Goal: Transaction & Acquisition: Book appointment/travel/reservation

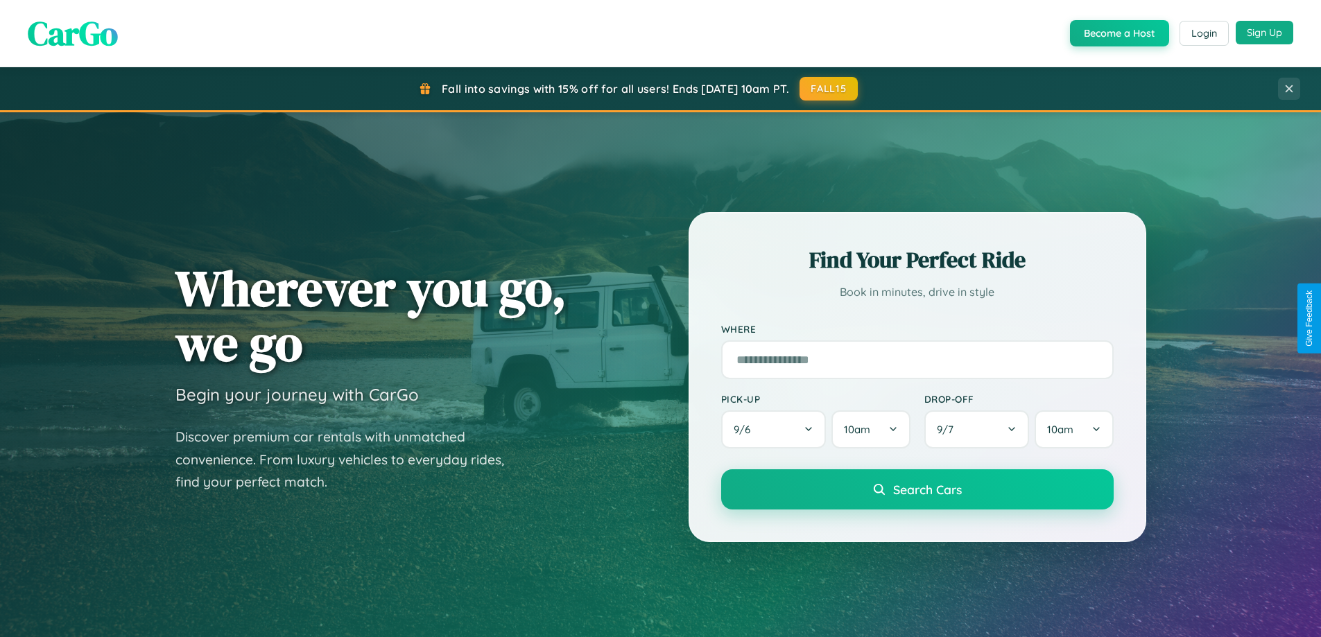
click at [1264, 33] on button "Sign Up" at bounding box center [1265, 33] width 58 height 24
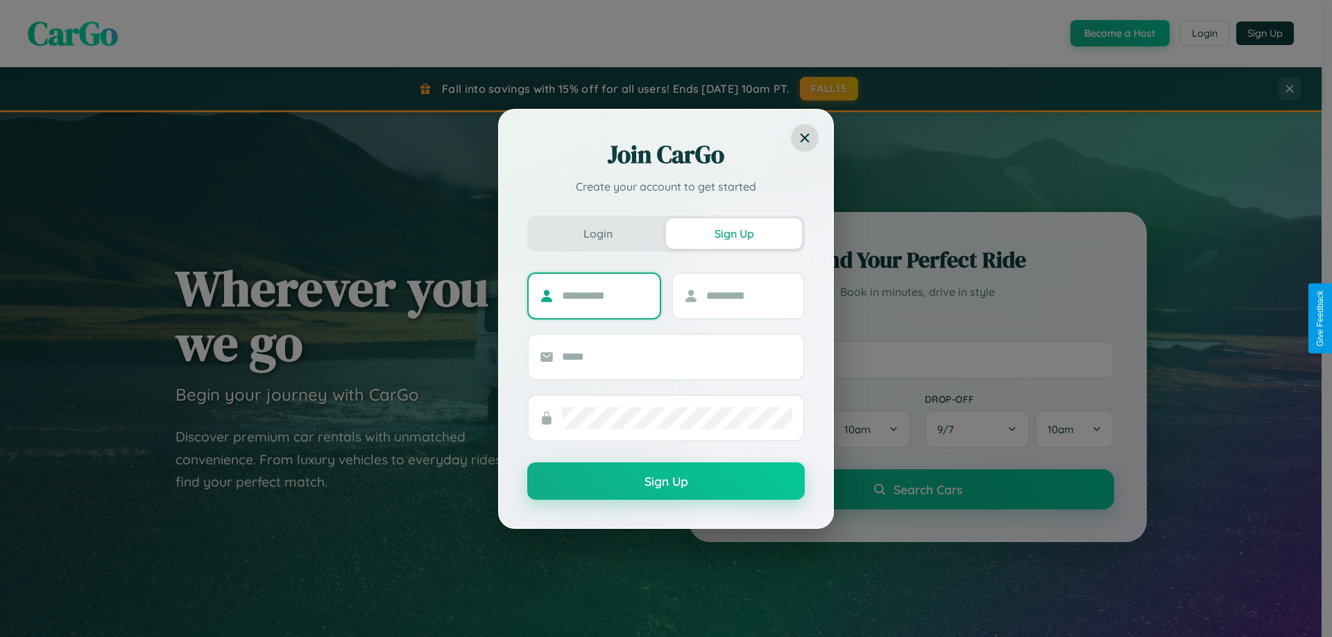
click at [605, 295] on input "text" at bounding box center [605, 296] width 87 height 22
type input "********"
click at [748, 295] on input "text" at bounding box center [749, 296] width 87 height 22
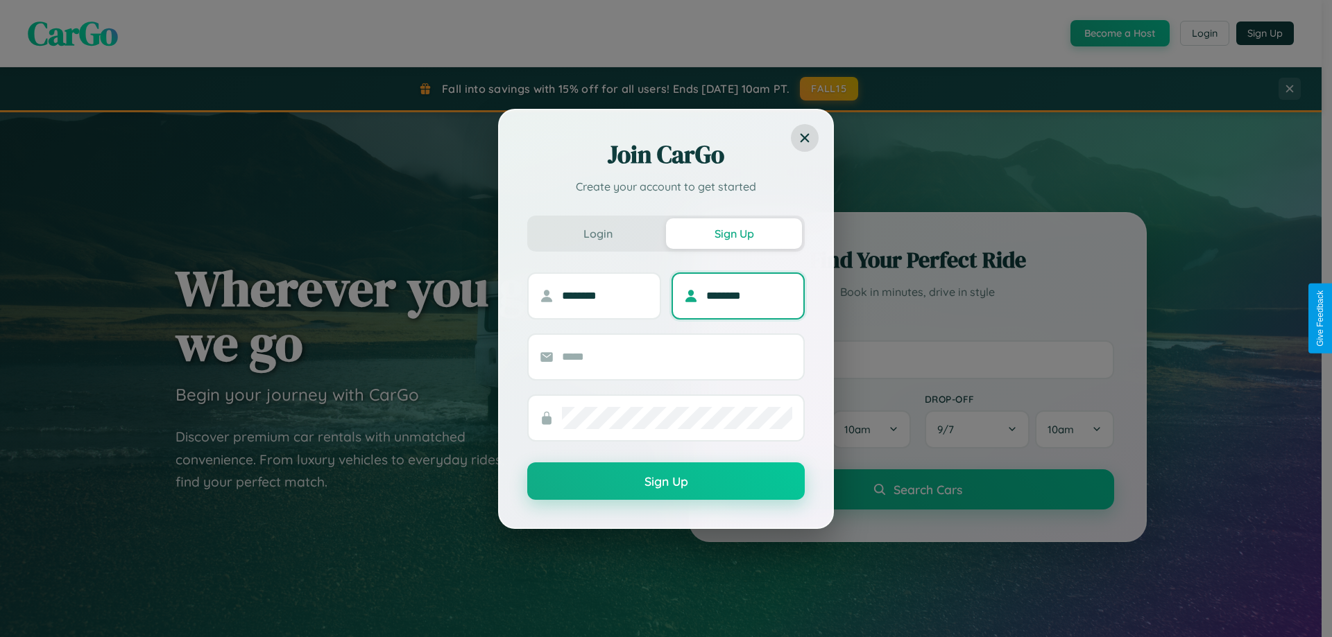
type input "********"
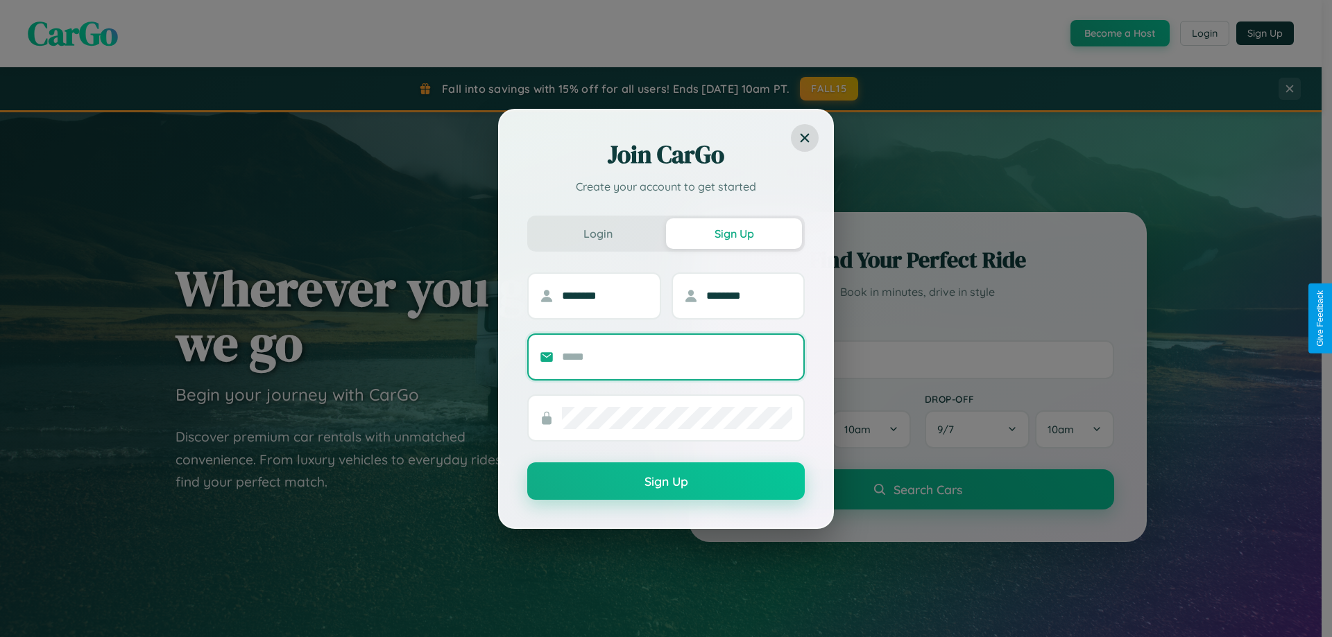
click at [677, 357] on input "text" at bounding box center [677, 357] width 230 height 22
type input "**********"
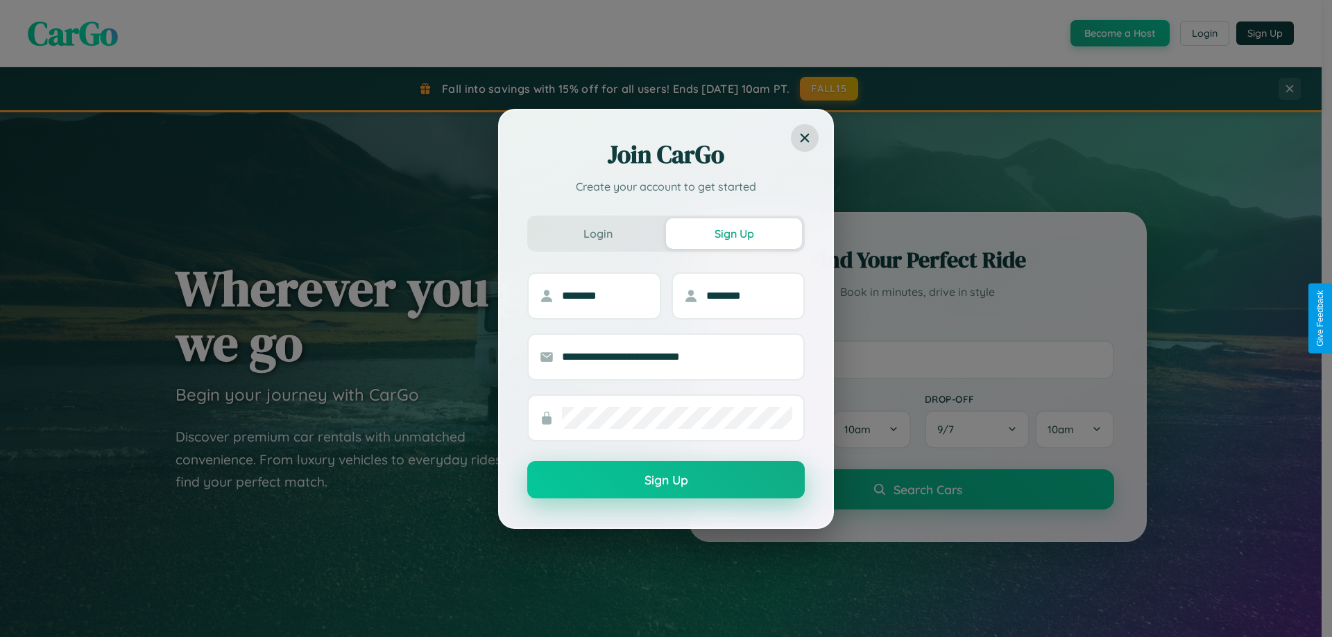
click at [666, 481] on button "Sign Up" at bounding box center [665, 479] width 277 height 37
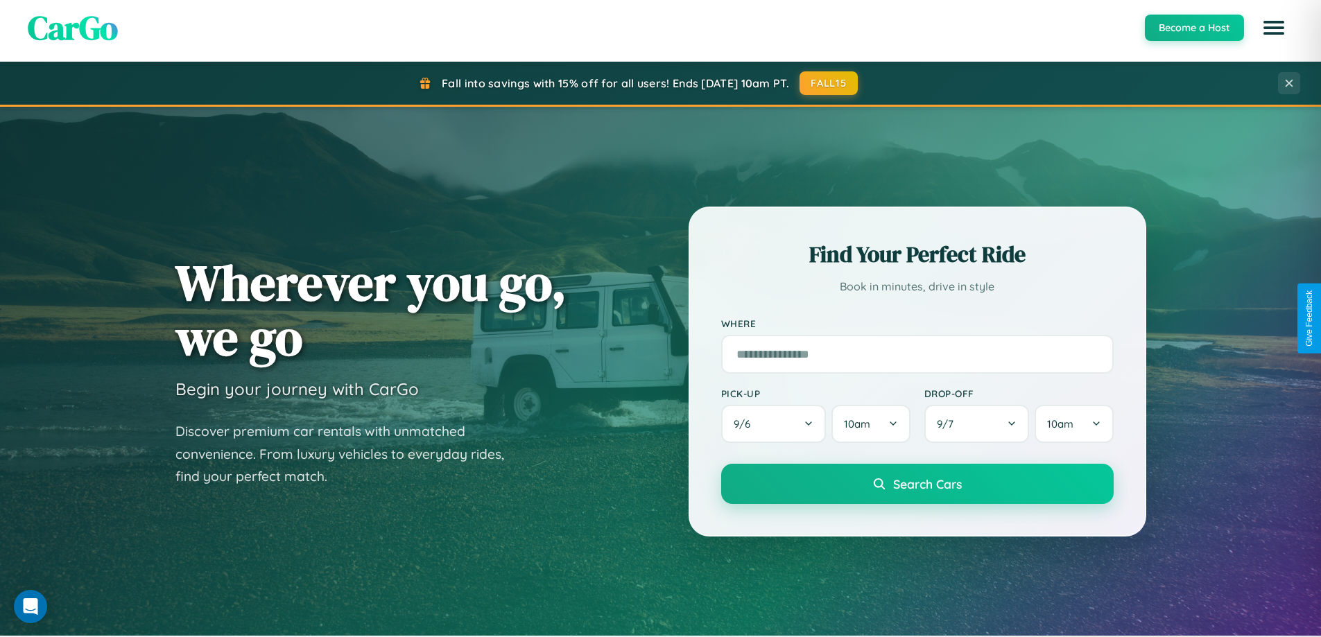
scroll to position [1108, 0]
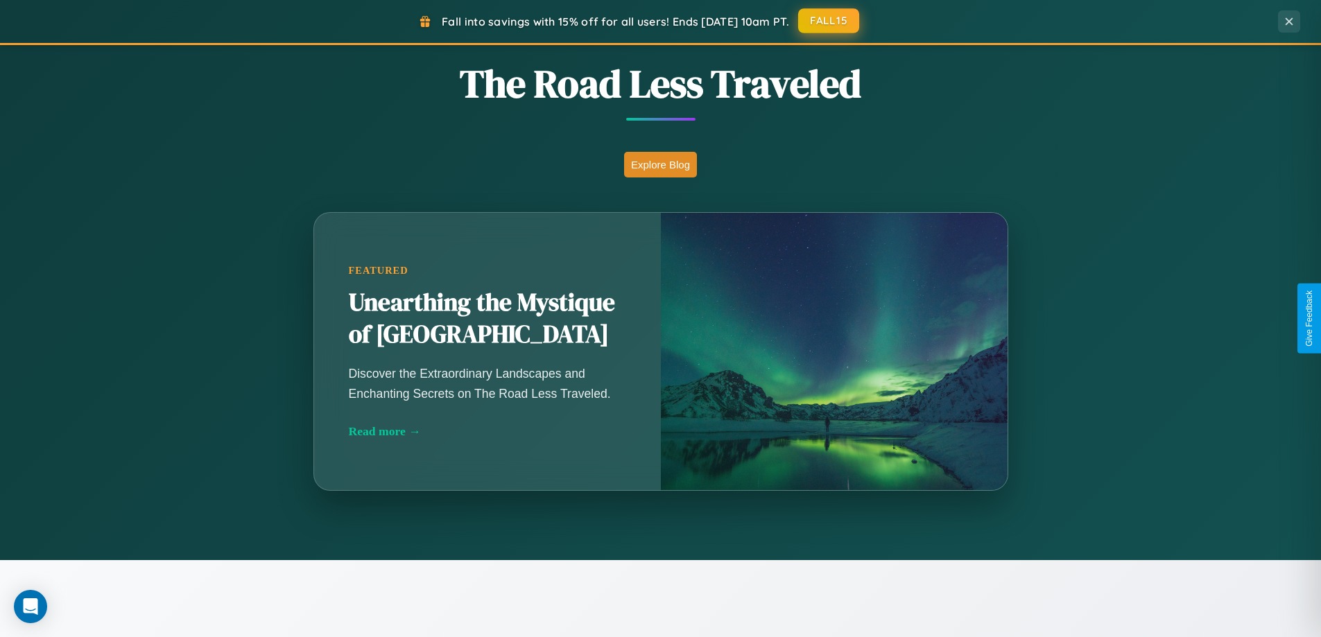
click at [830, 21] on button "FALL15" at bounding box center [828, 20] width 61 height 25
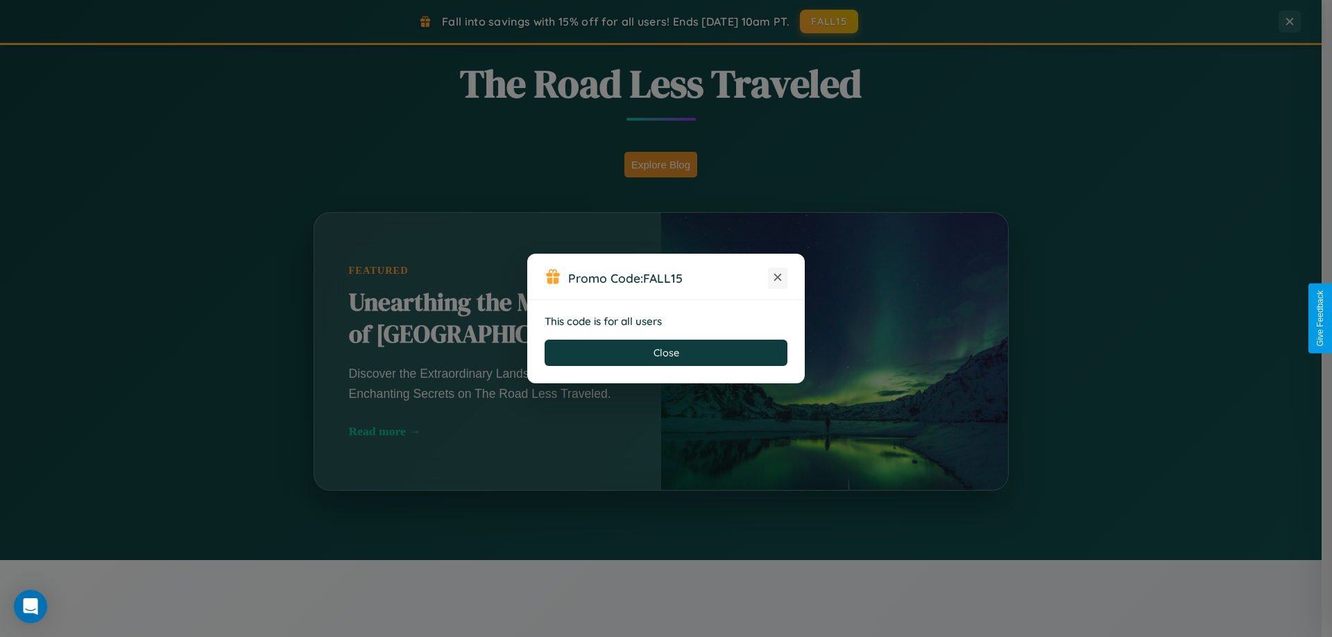
click at [778, 278] on icon at bounding box center [778, 278] width 14 height 14
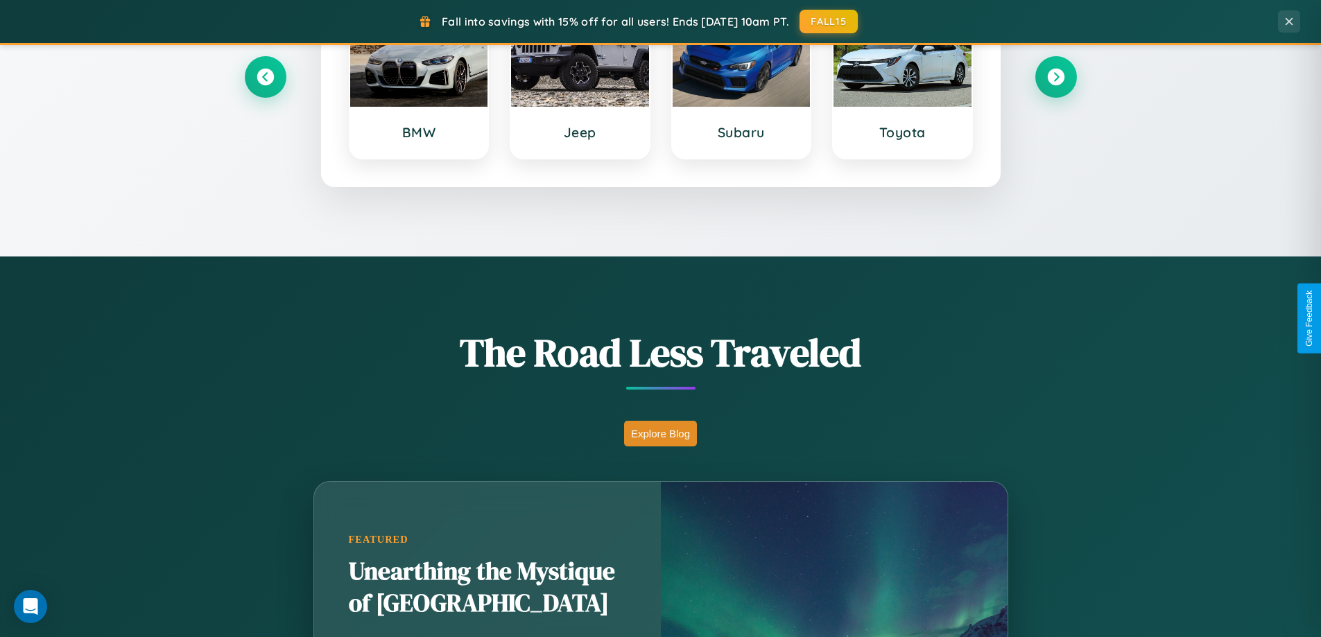
scroll to position [598, 0]
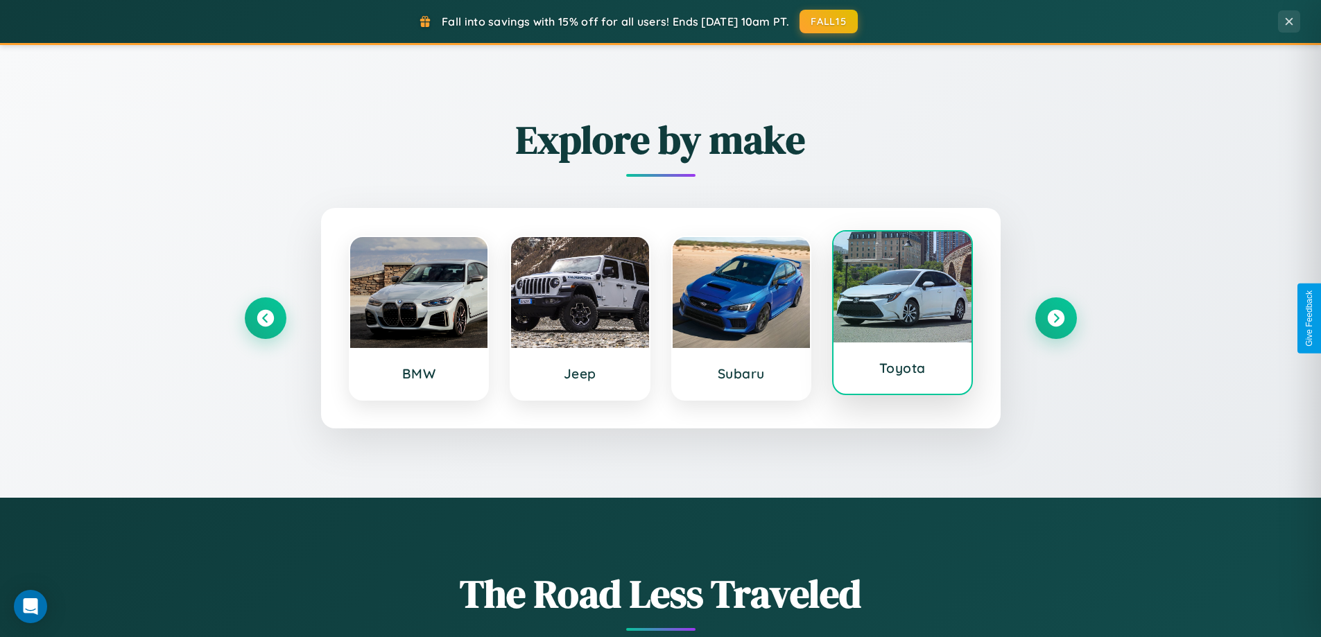
click at [902, 314] on div at bounding box center [903, 287] width 138 height 111
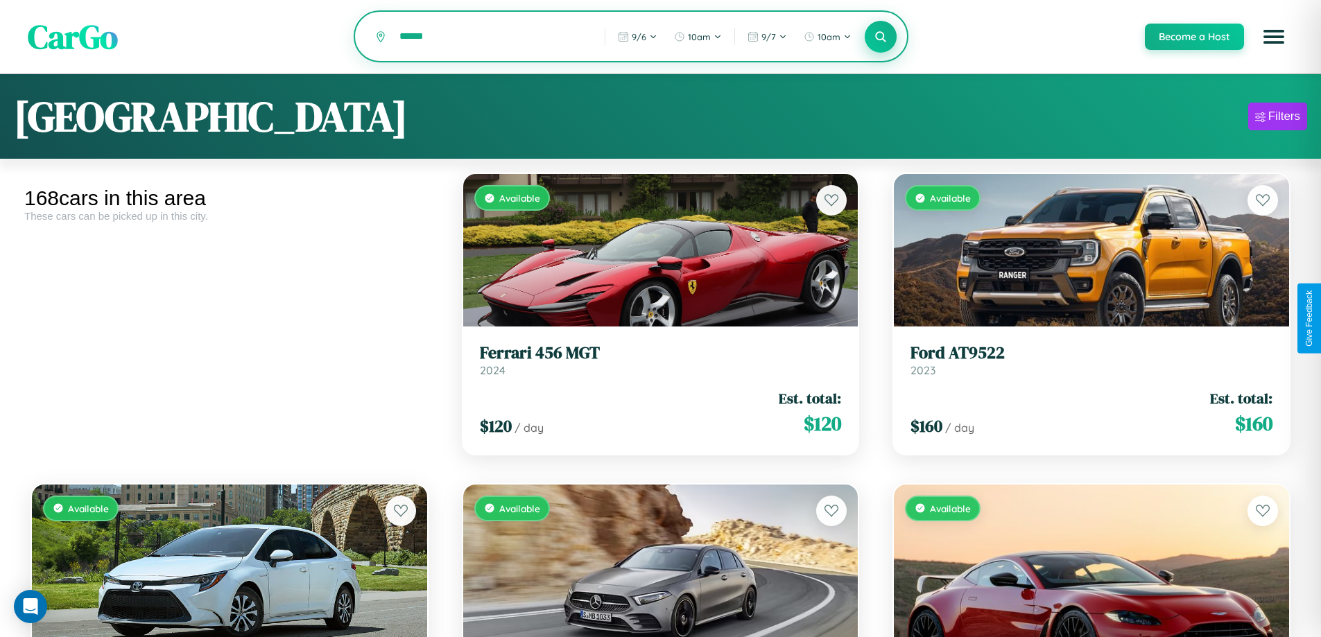
type input "******"
click at [880, 37] on icon at bounding box center [881, 36] width 13 height 13
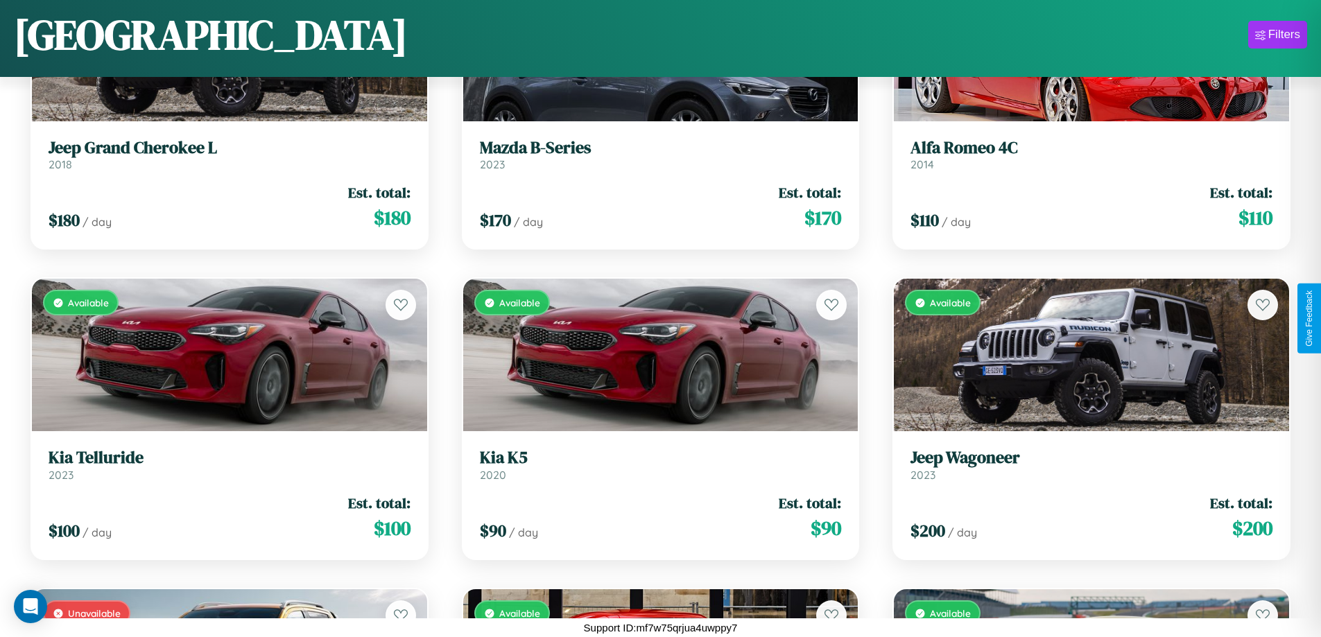
scroll to position [14483, 0]
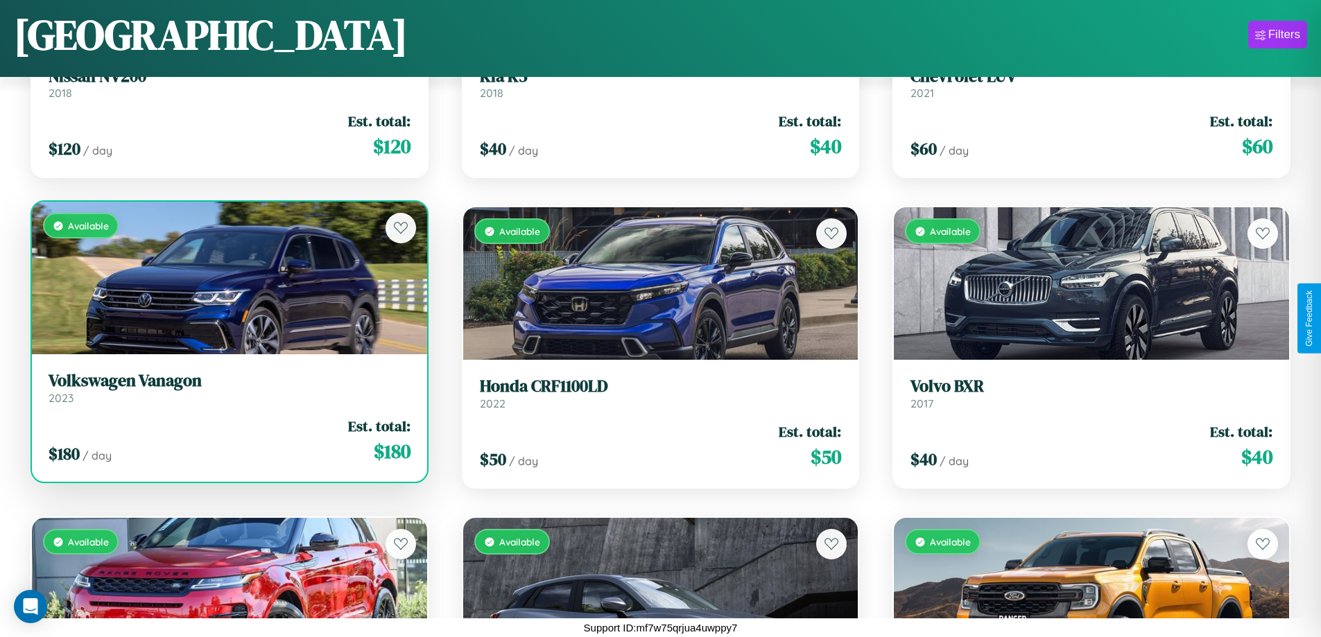
click at [228, 393] on link "Volkswagen Vanagon 2023" at bounding box center [230, 388] width 362 height 34
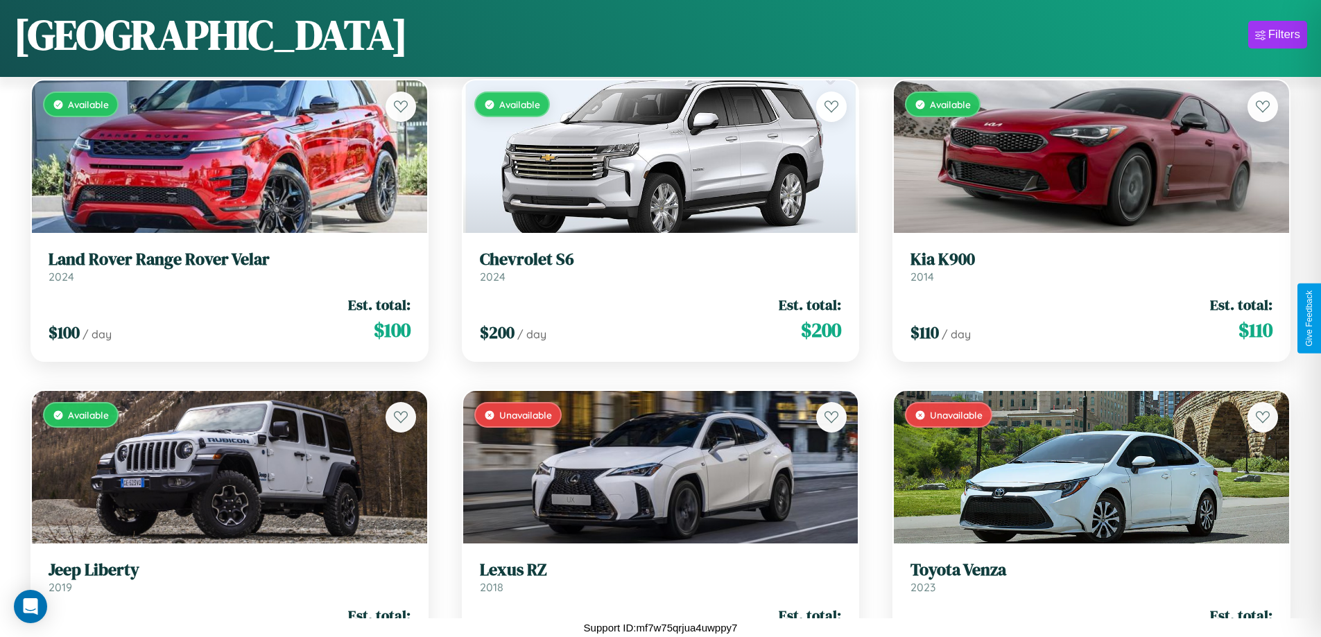
scroll to position [195, 0]
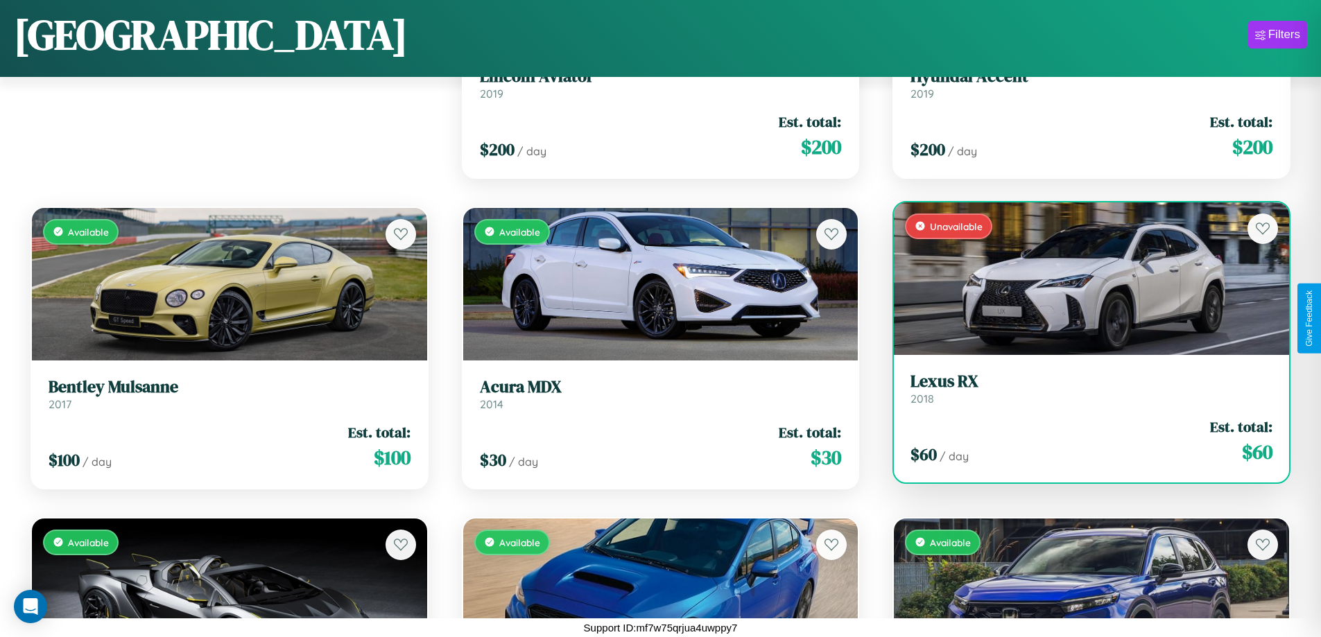
click at [1083, 392] on link "Lexus RX 2018" at bounding box center [1092, 389] width 362 height 34
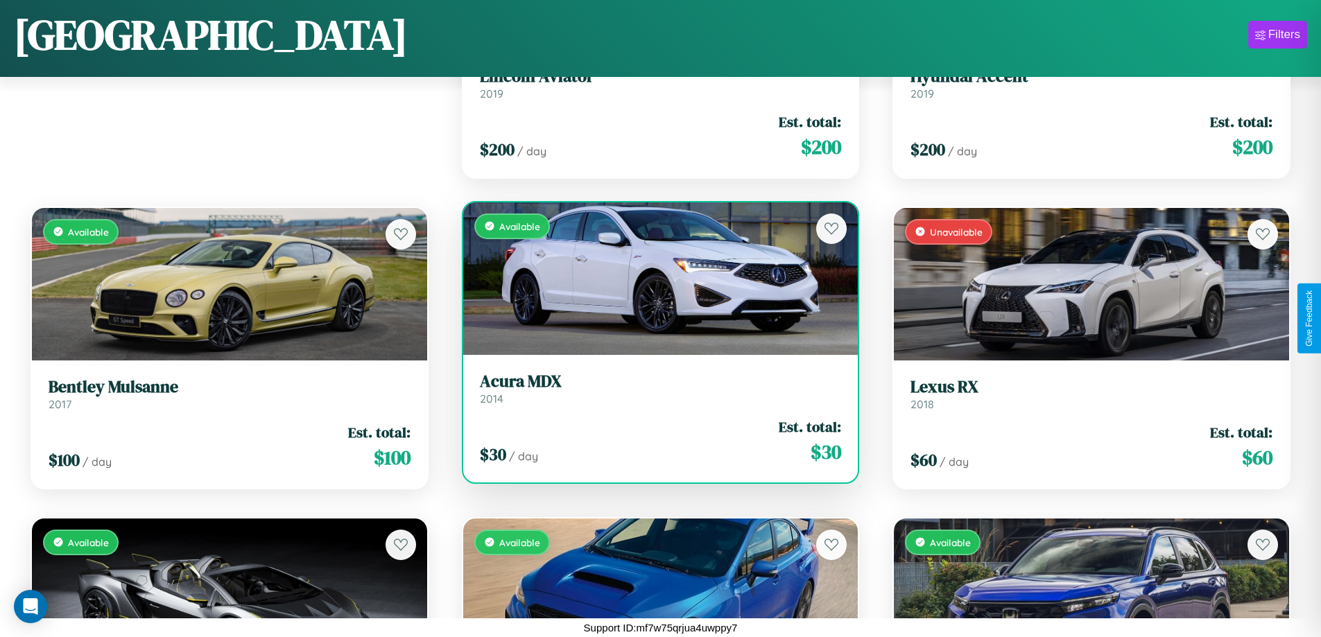
scroll to position [12619, 0]
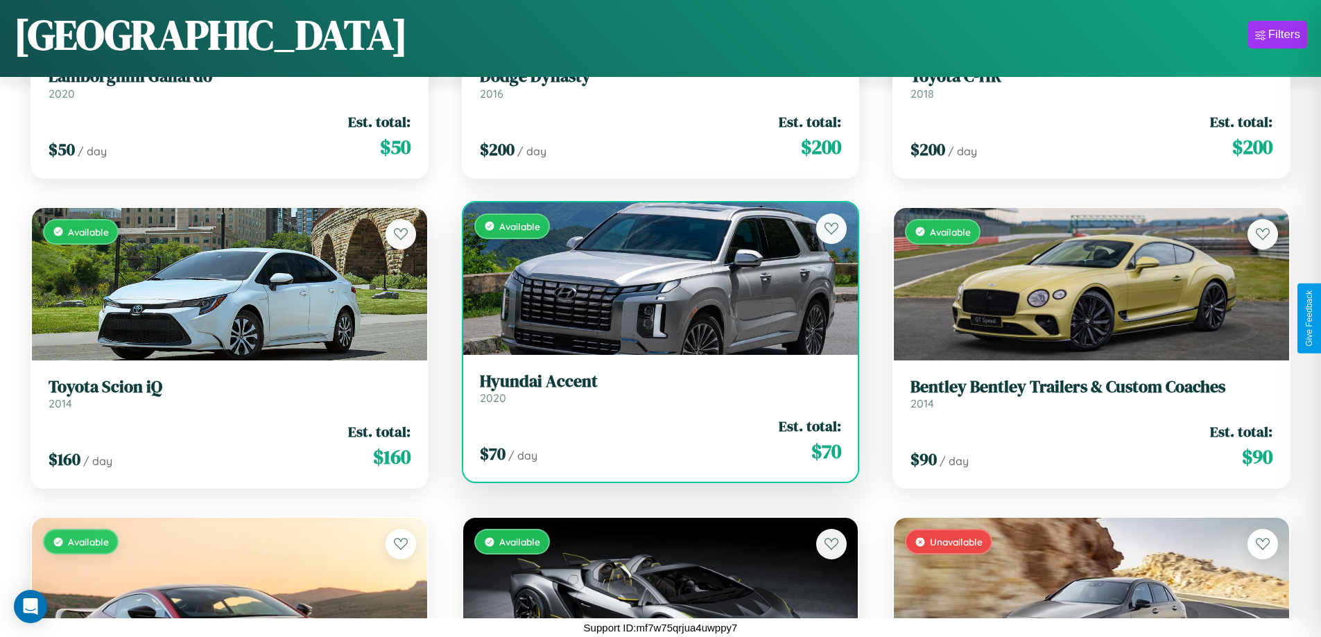
click at [655, 388] on h3 "Hyundai Accent" at bounding box center [661, 382] width 362 height 20
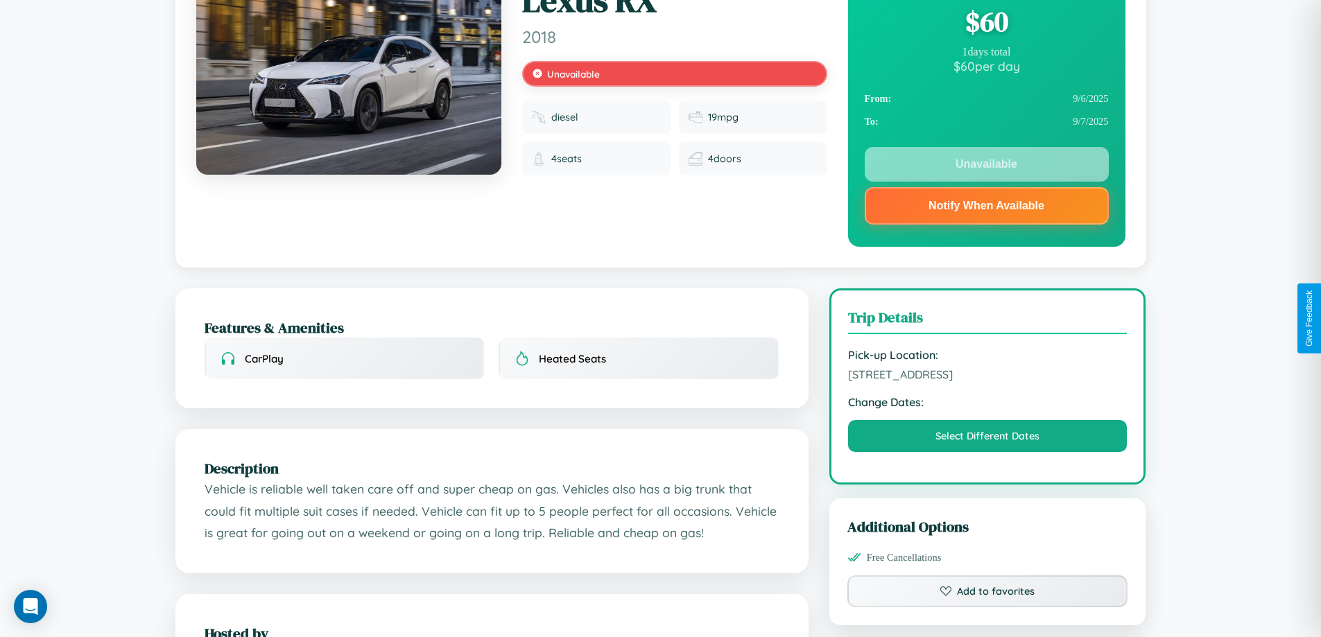
scroll to position [186, 0]
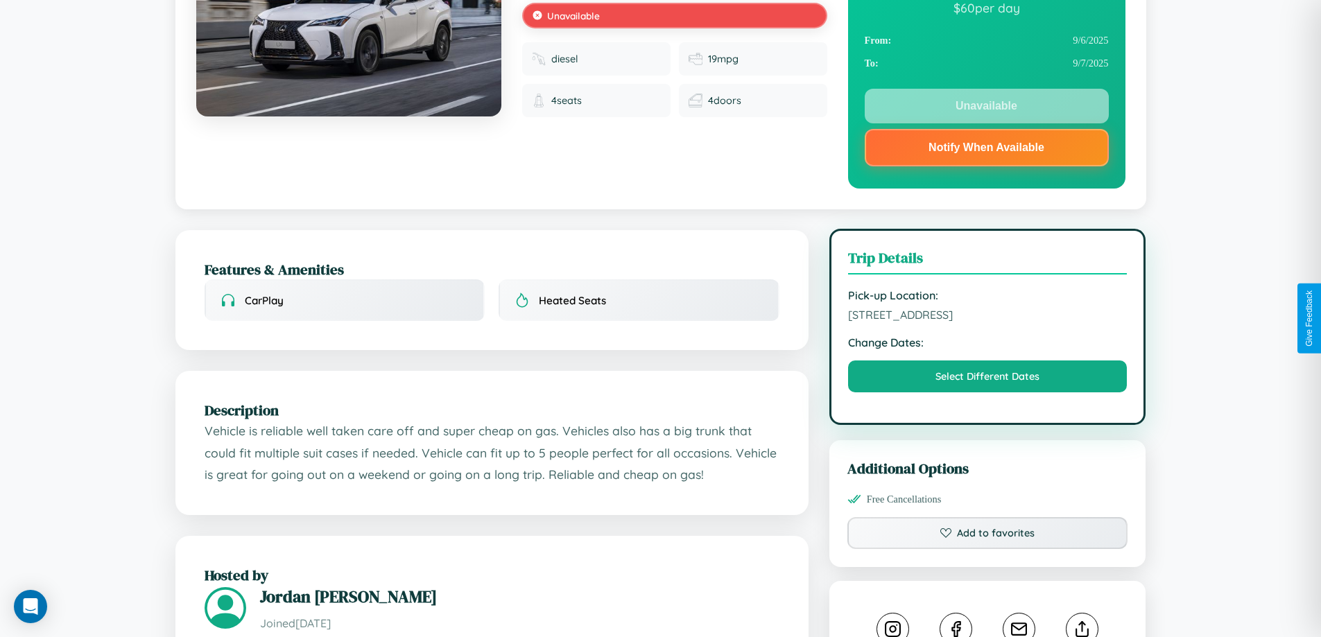
click at [988, 317] on span "[STREET_ADDRESS]" at bounding box center [988, 315] width 280 height 14
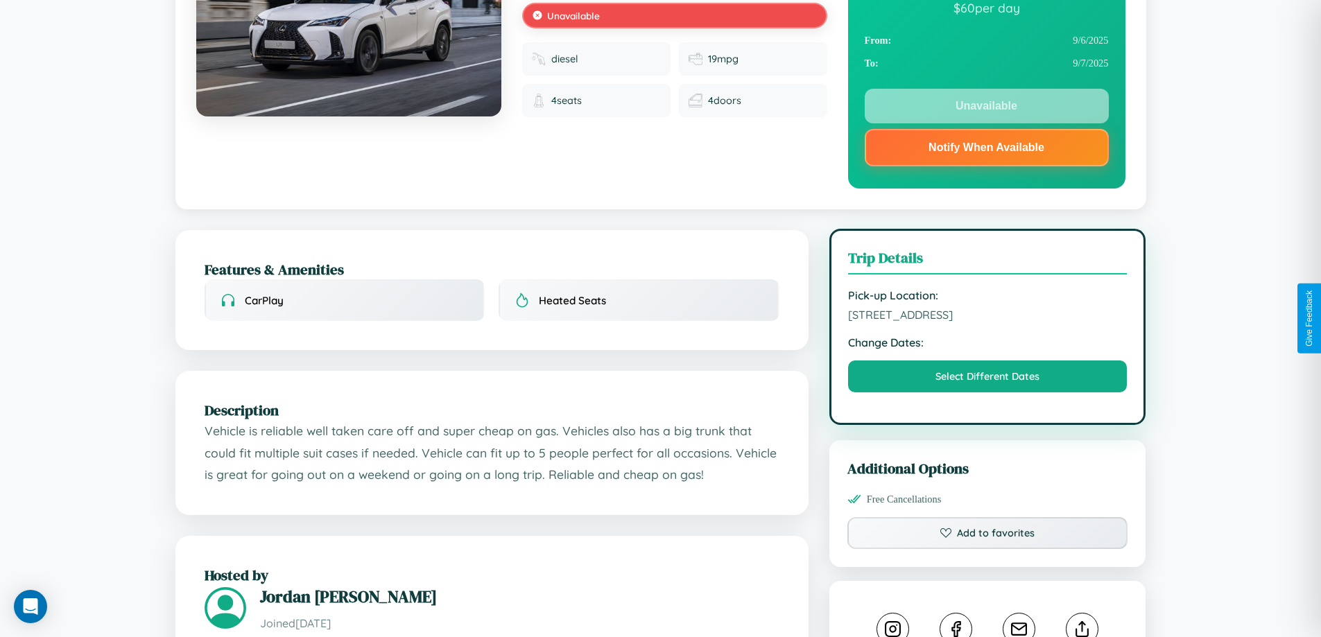
click at [988, 317] on span "[STREET_ADDRESS]" at bounding box center [988, 315] width 280 height 14
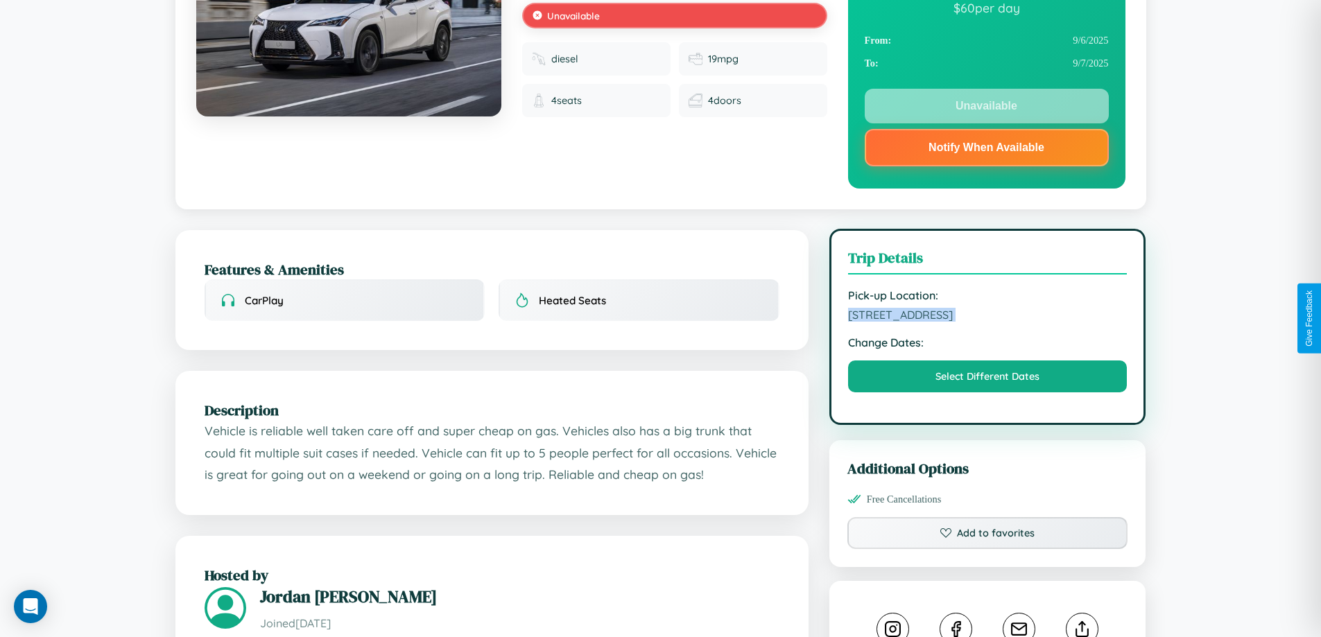
click at [988, 317] on span "[STREET_ADDRESS]" at bounding box center [988, 315] width 280 height 14
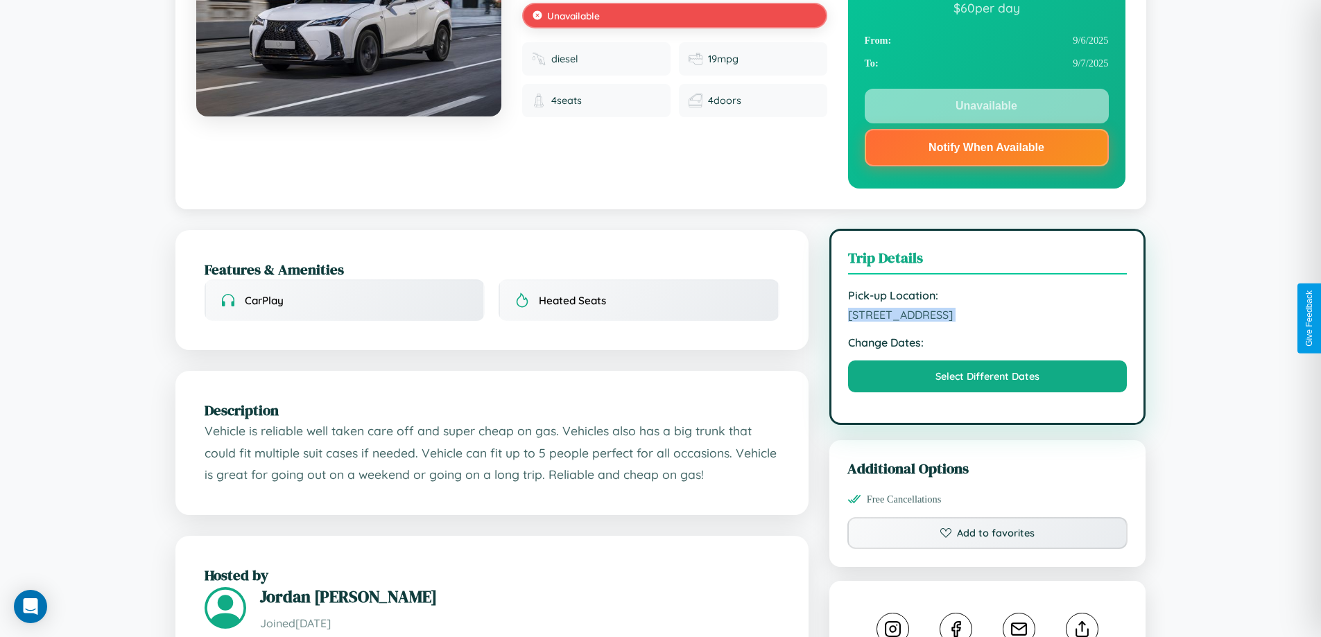
click at [988, 317] on span "[STREET_ADDRESS]" at bounding box center [988, 315] width 280 height 14
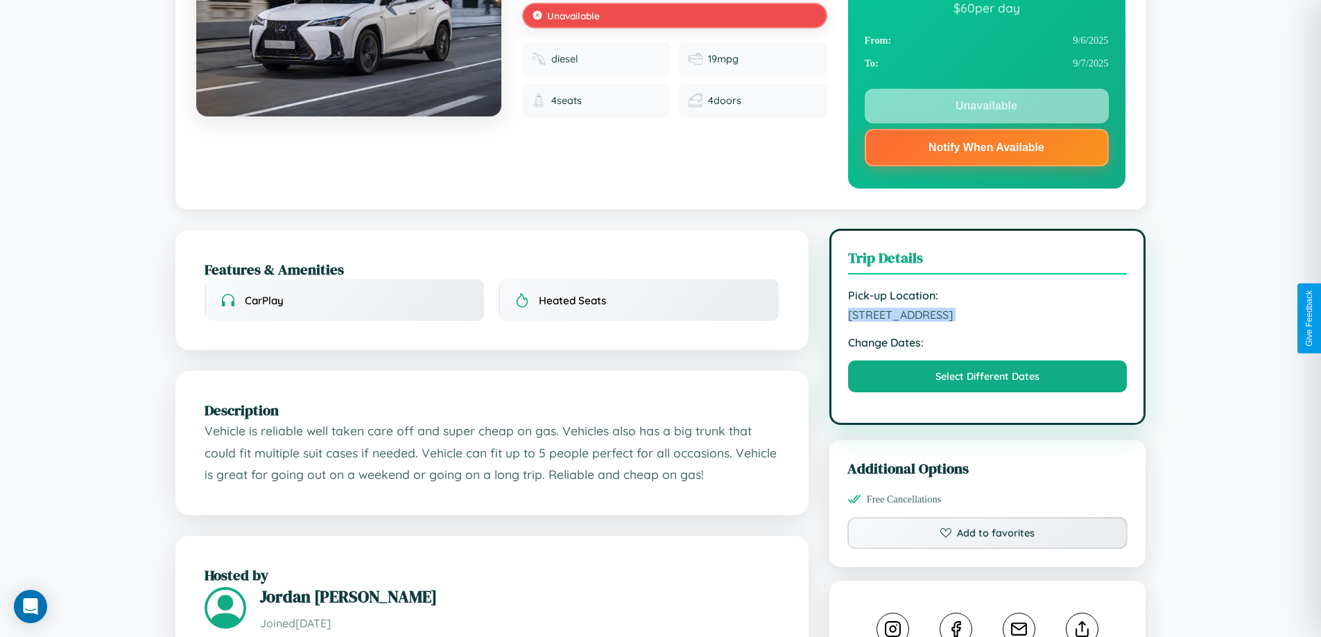
click at [988, 317] on span "[STREET_ADDRESS]" at bounding box center [988, 315] width 280 height 14
